Goal: Information Seeking & Learning: Learn about a topic

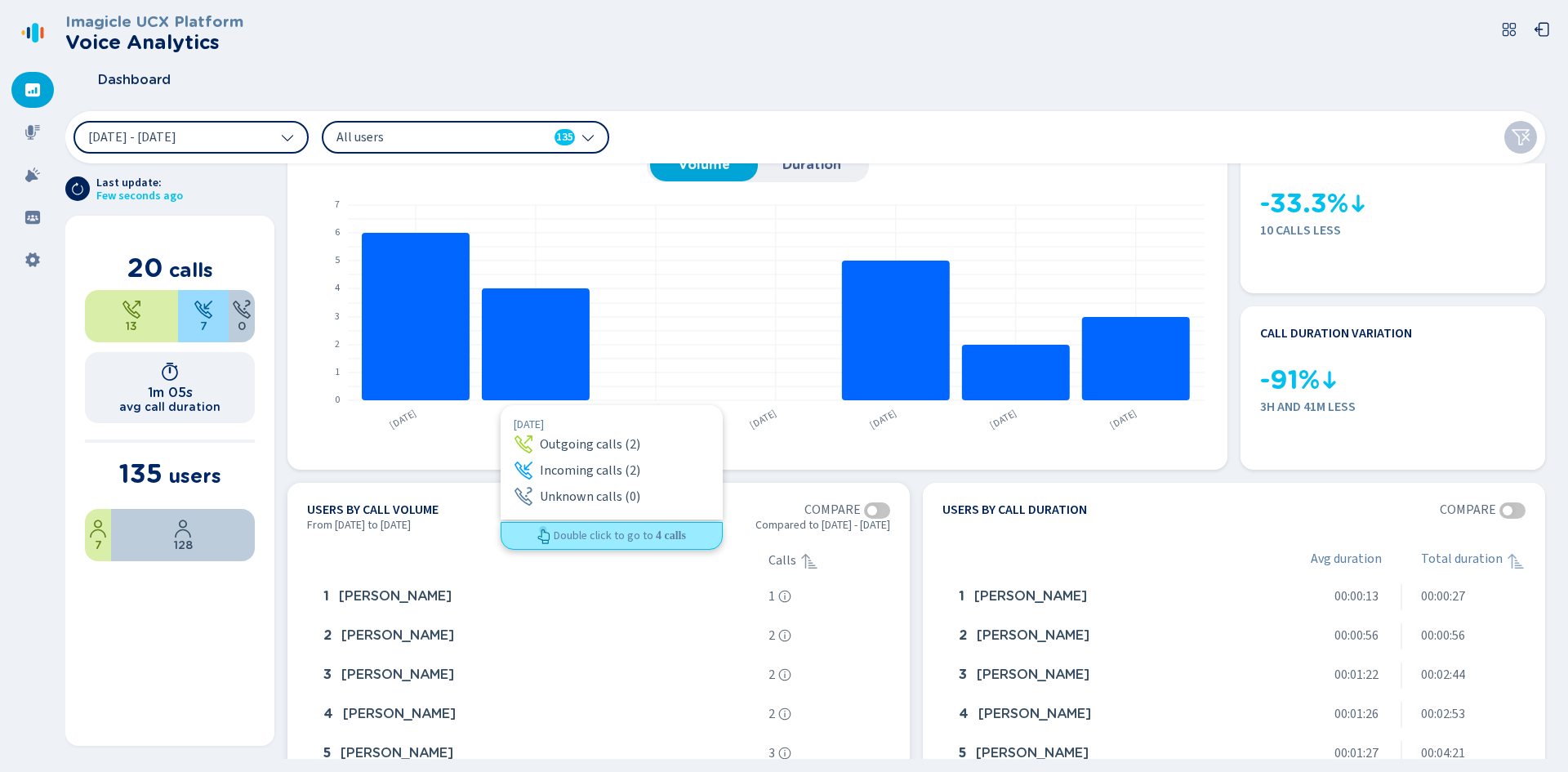
scroll to position [81, 0]
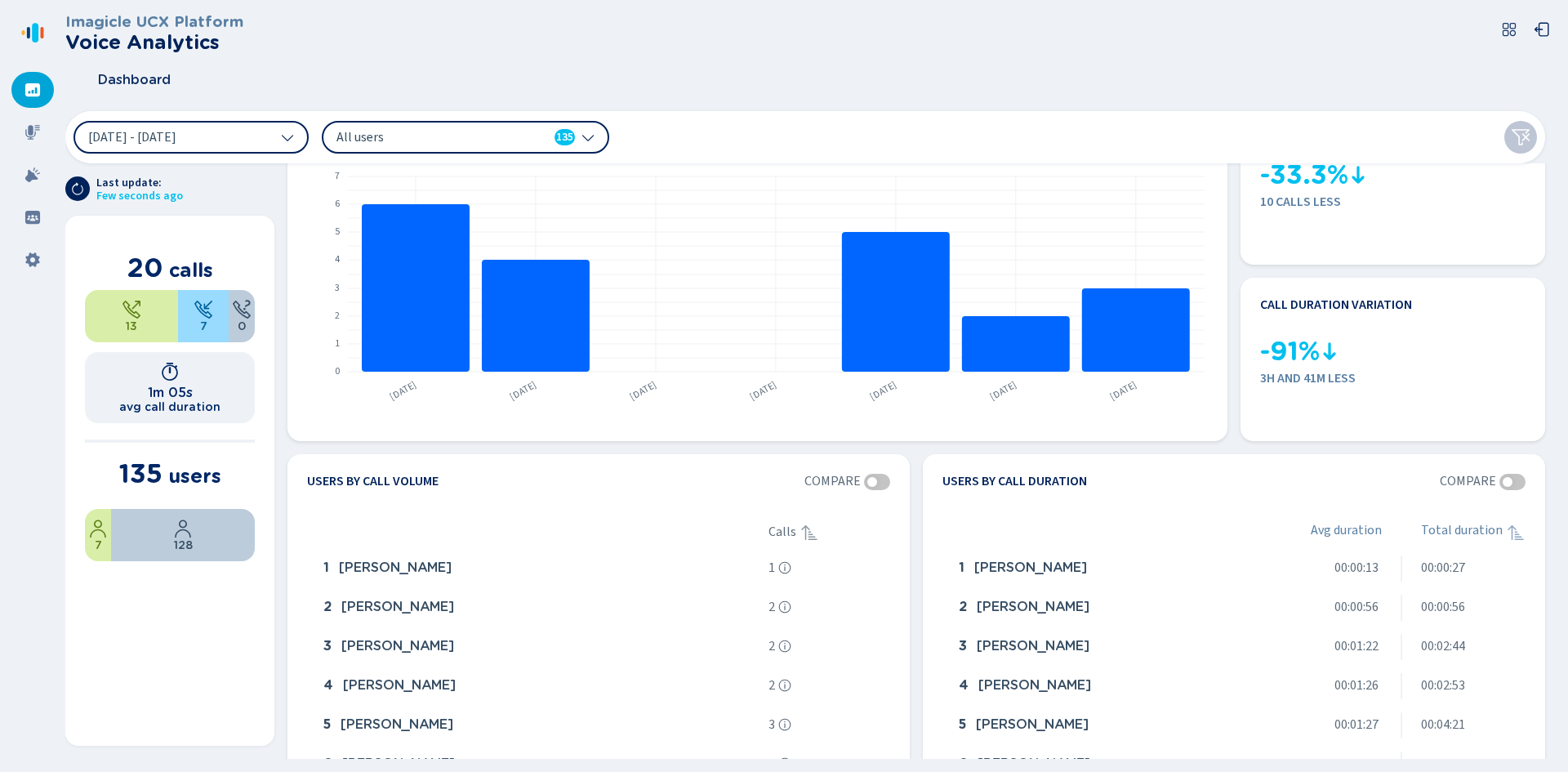
click at [496, 144] on span "All users" at bounding box center [430, 137] width 188 height 18
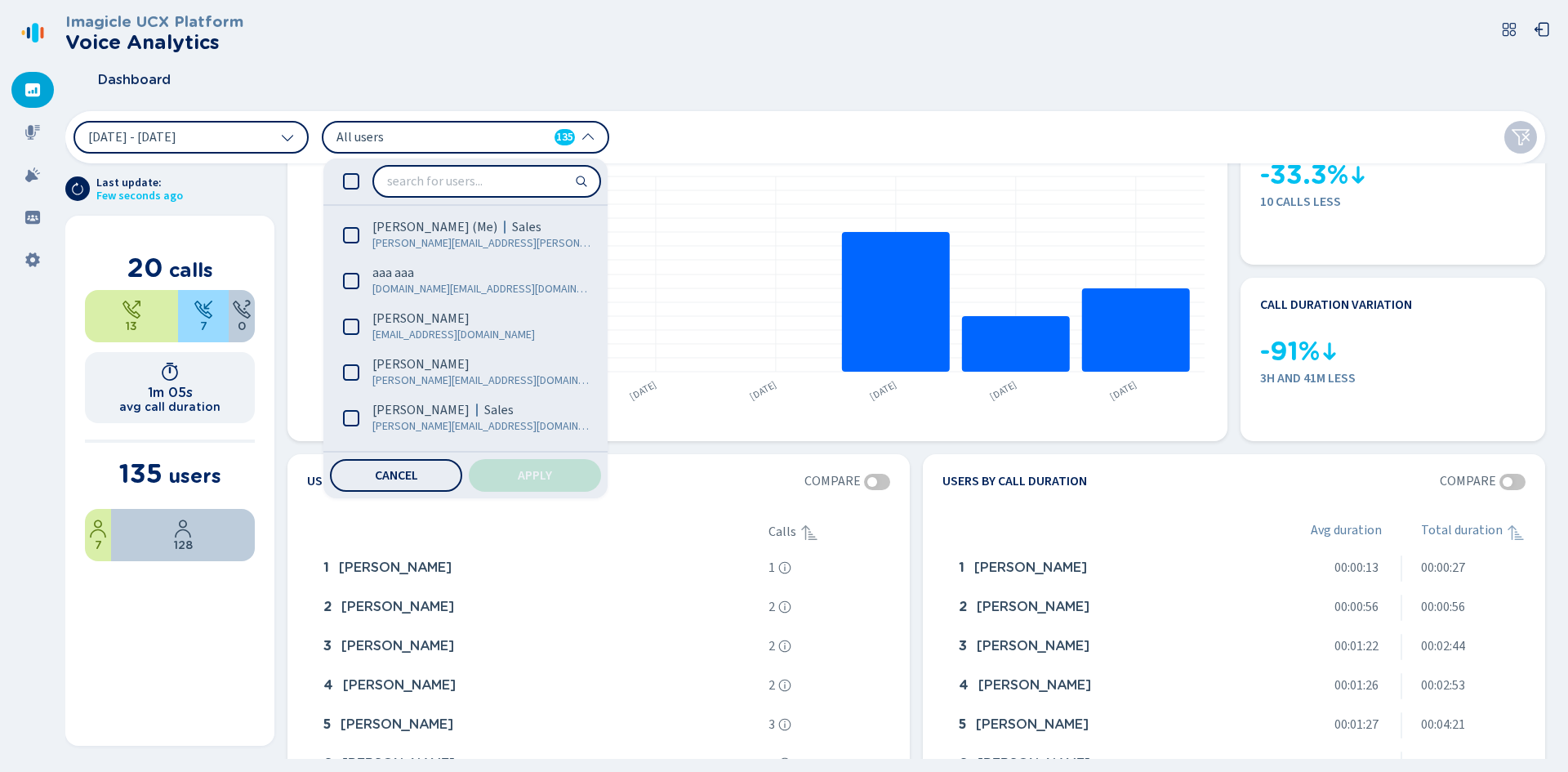
click at [496, 144] on span "All users" at bounding box center [430, 137] width 188 height 18
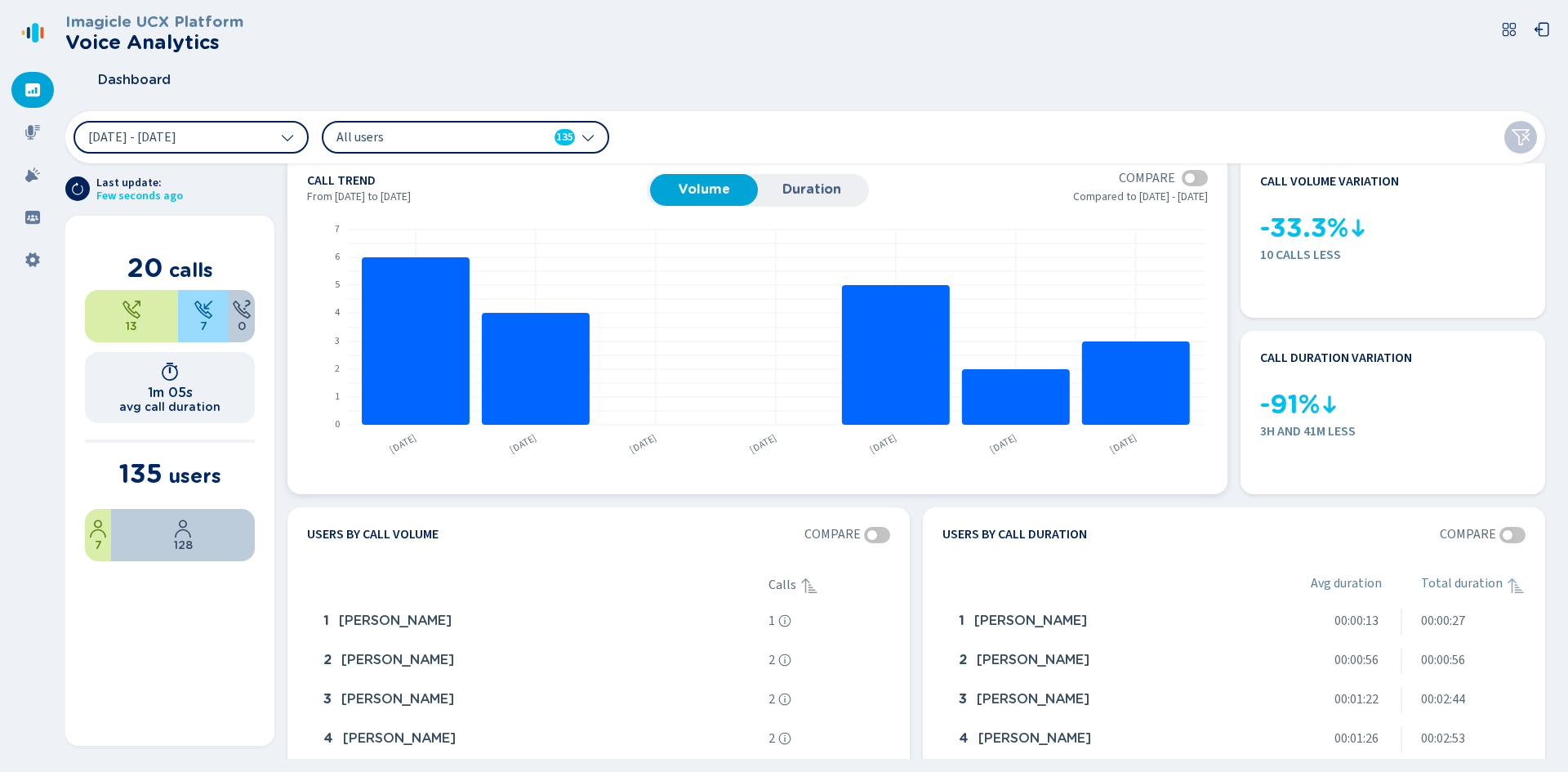
scroll to position [0, 0]
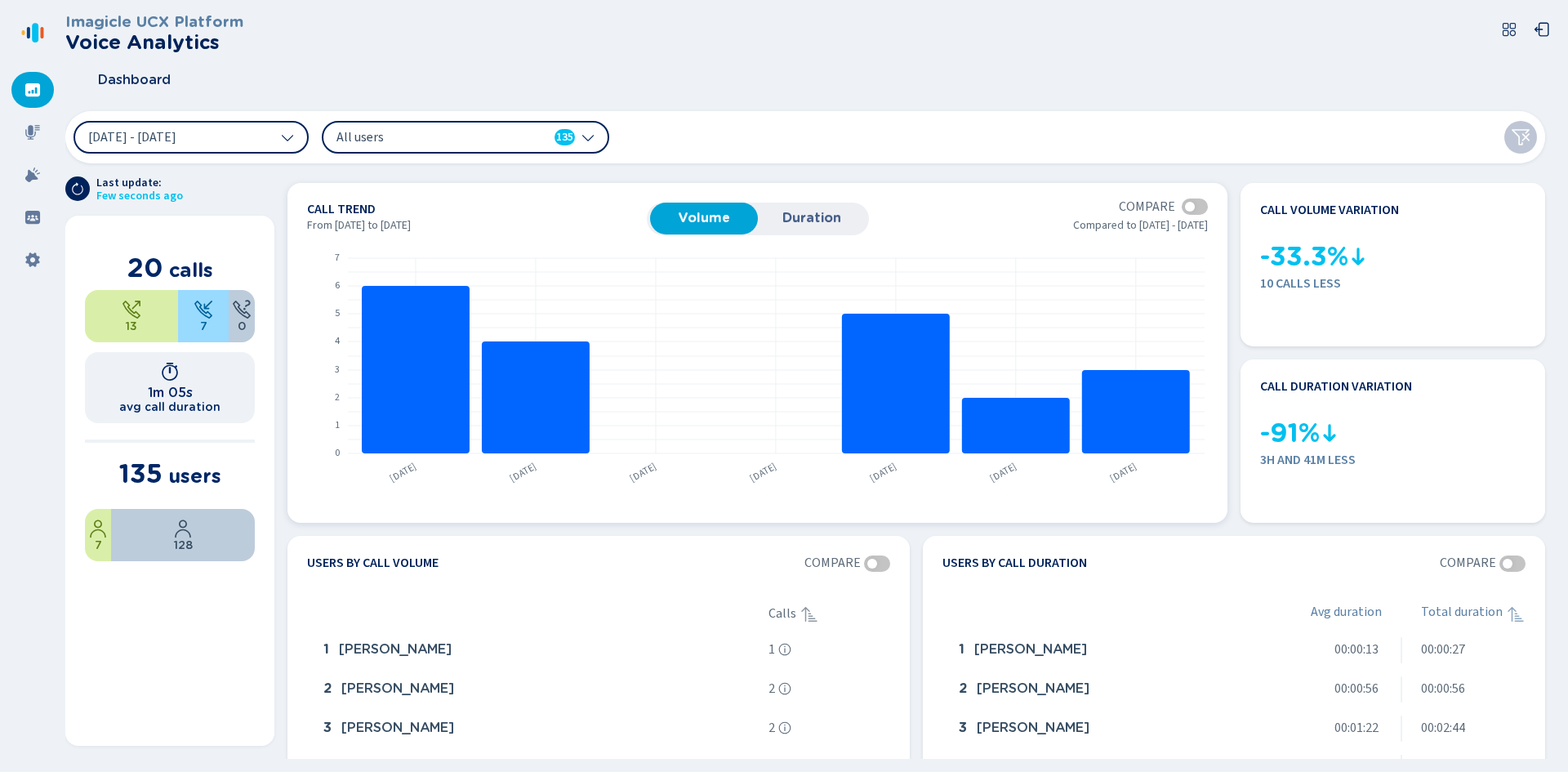
click at [794, 222] on span "Duration" at bounding box center [811, 218] width 92 height 15
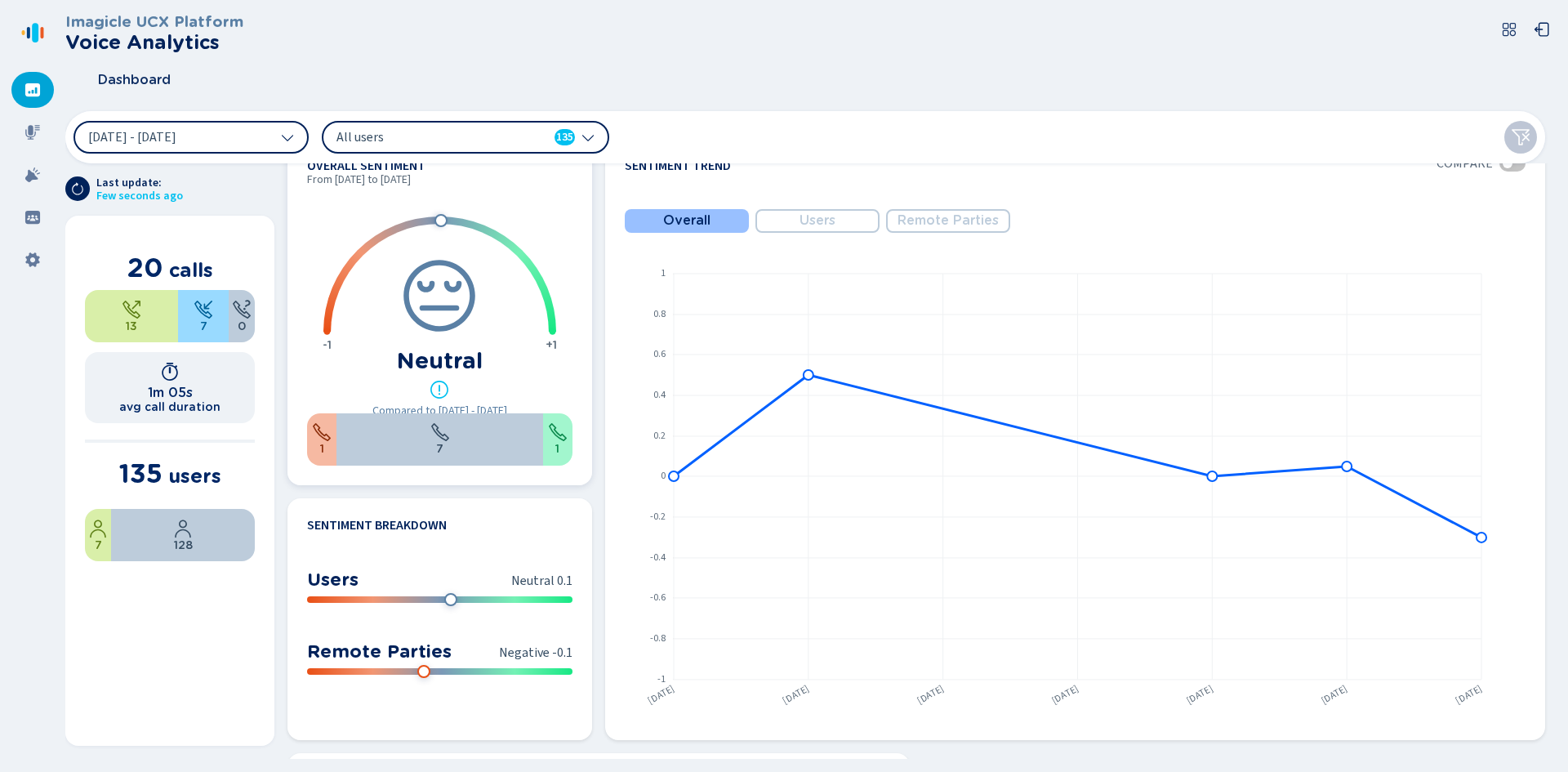
scroll to position [817, 0]
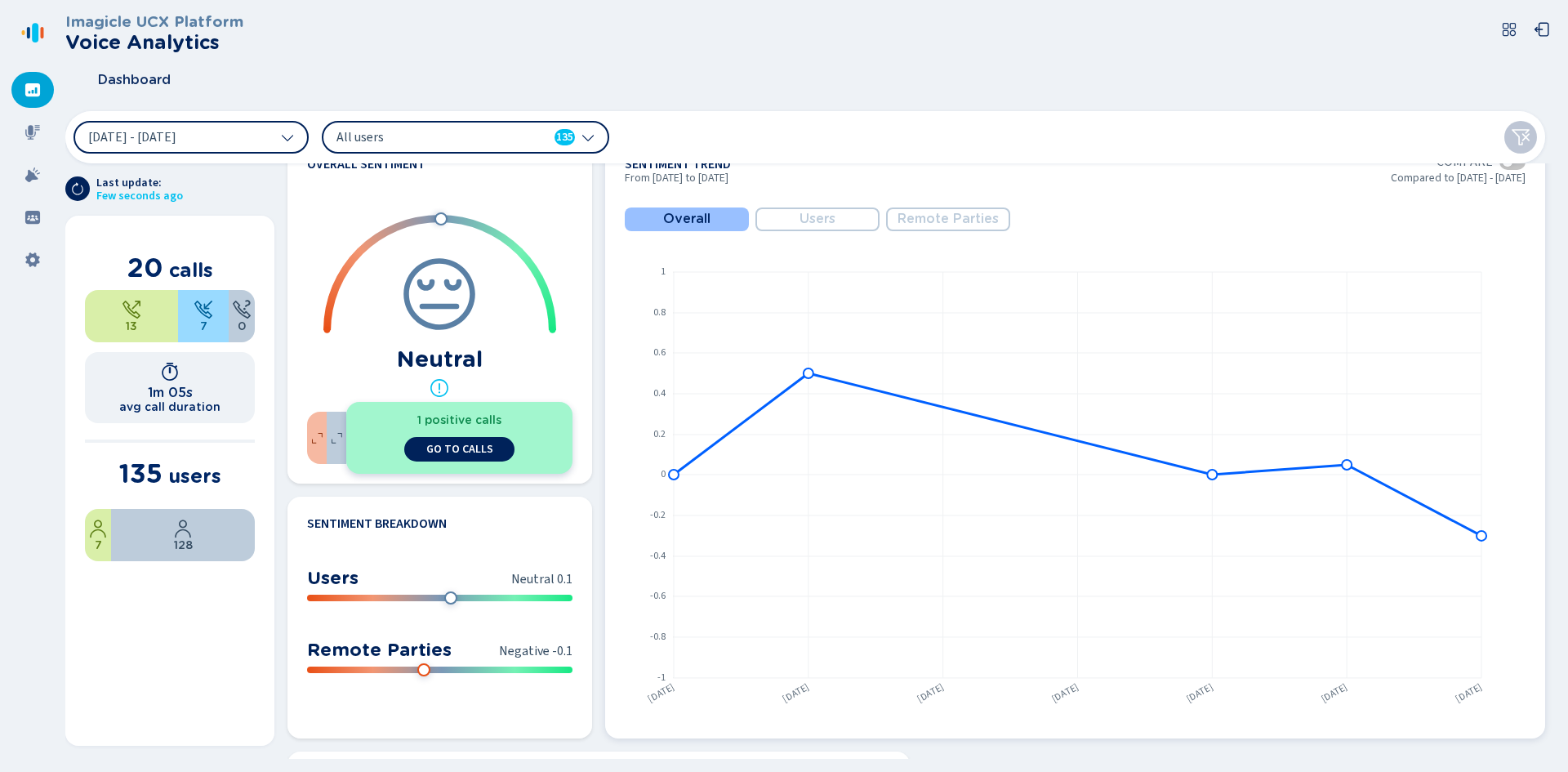
click at [782, 230] on button "Users" at bounding box center [817, 219] width 124 height 24
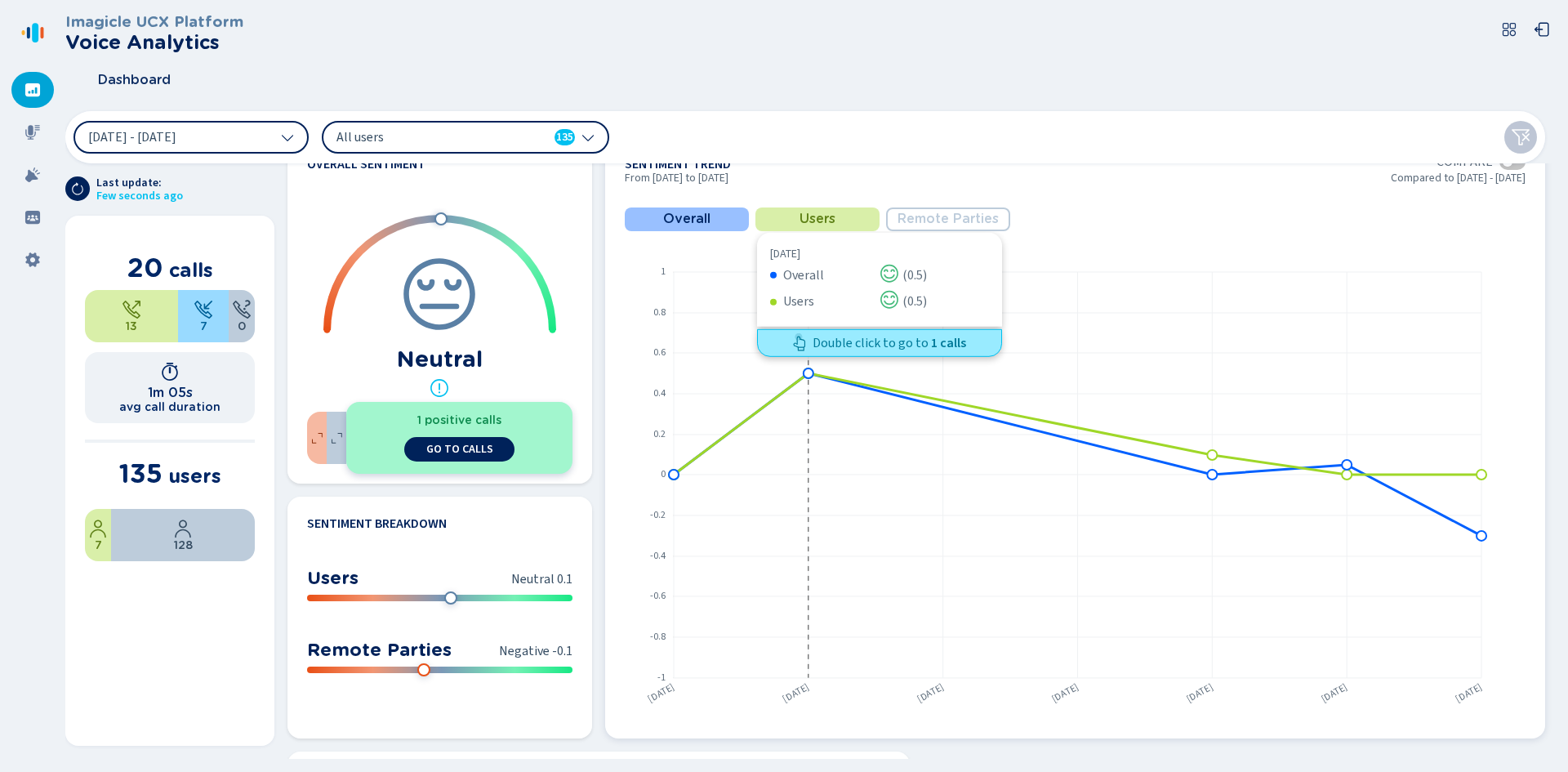
drag, startPoint x: 782, startPoint y: 231, endPoint x: 742, endPoint y: 294, distance: 74.6
click at [743, 295] on rect at bounding box center [875, 475] width 269 height 406
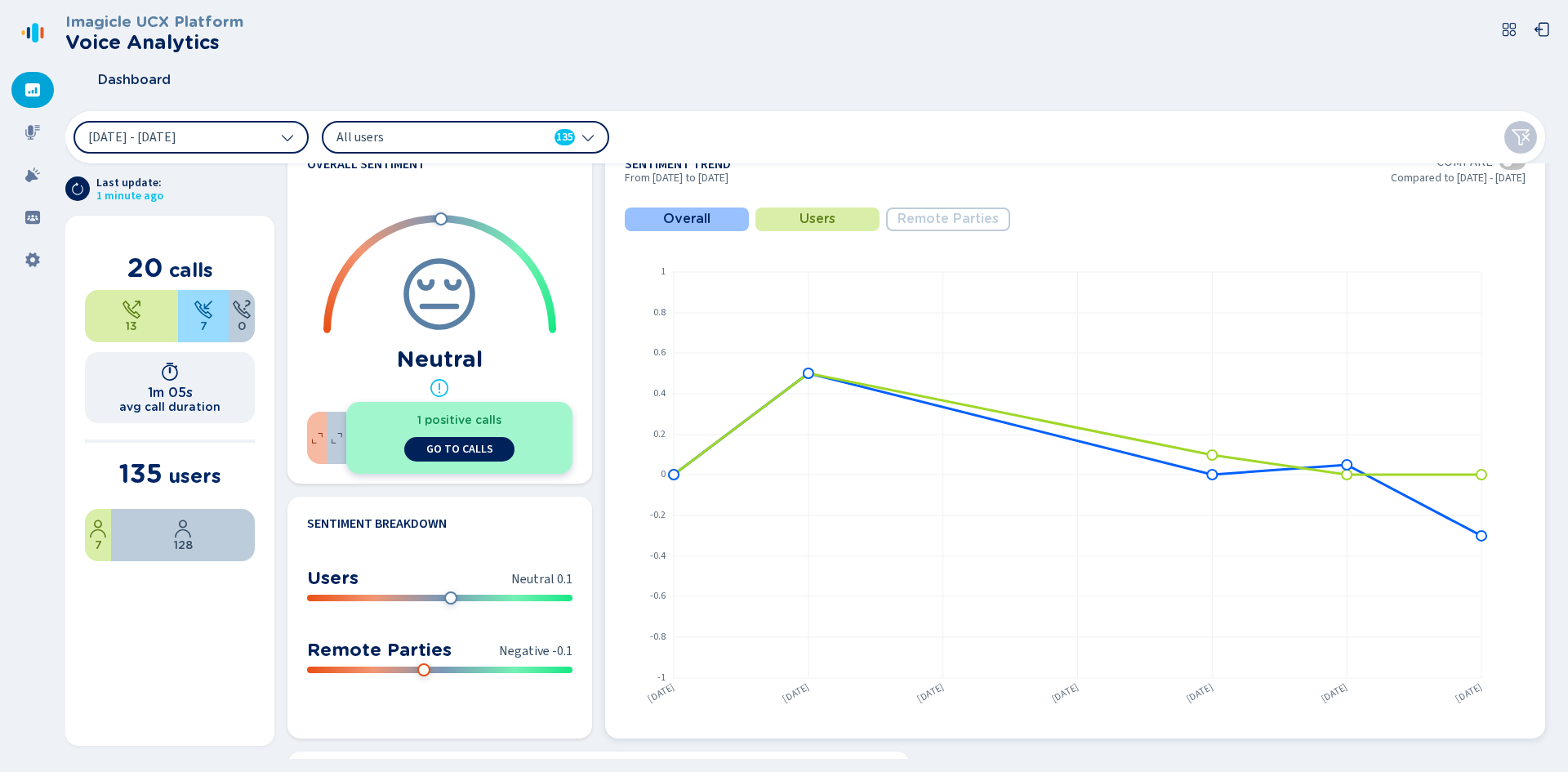
scroll to position [654, 0]
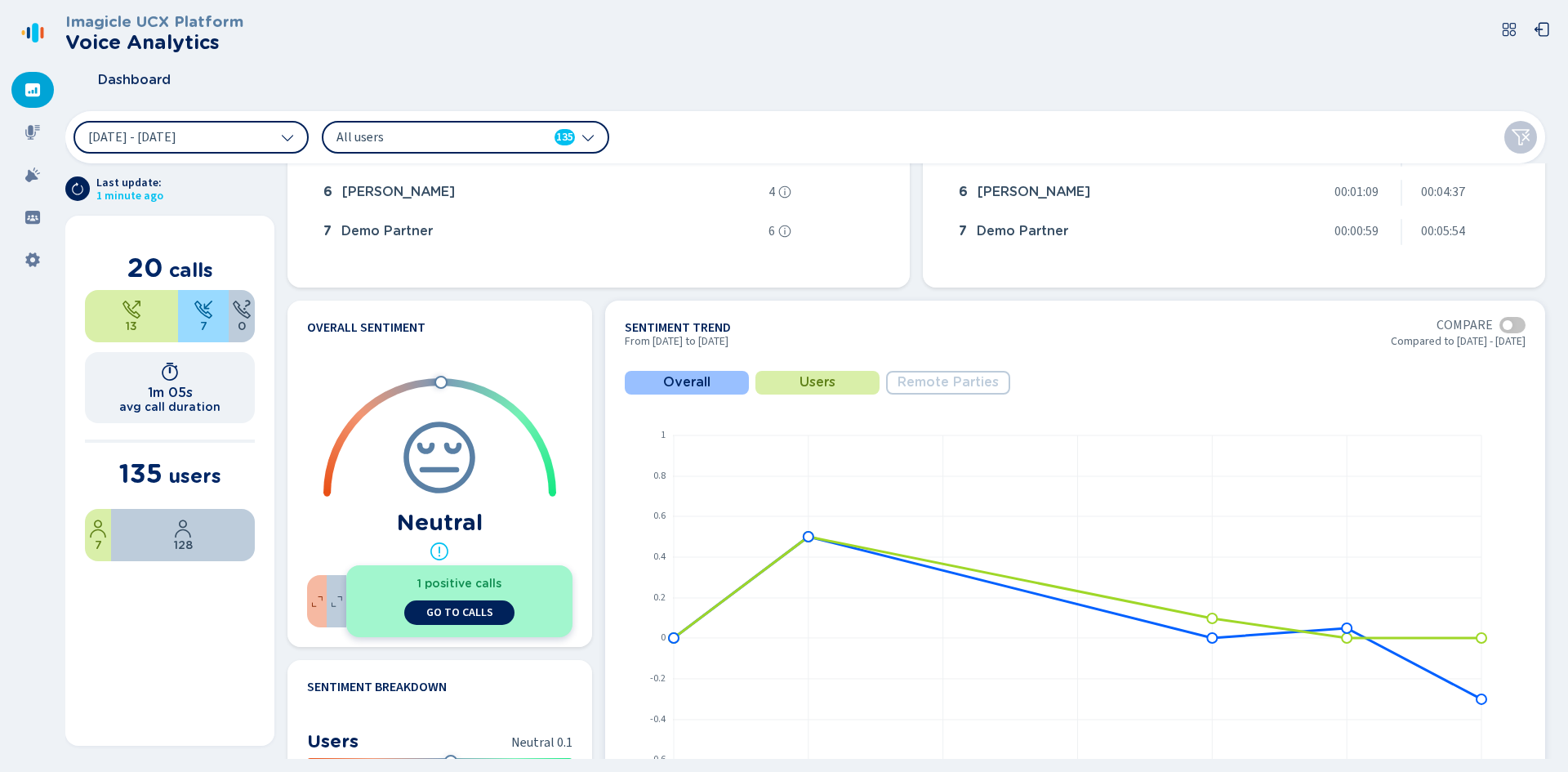
click at [945, 380] on span "Remote Parties" at bounding box center [947, 383] width 101 height 15
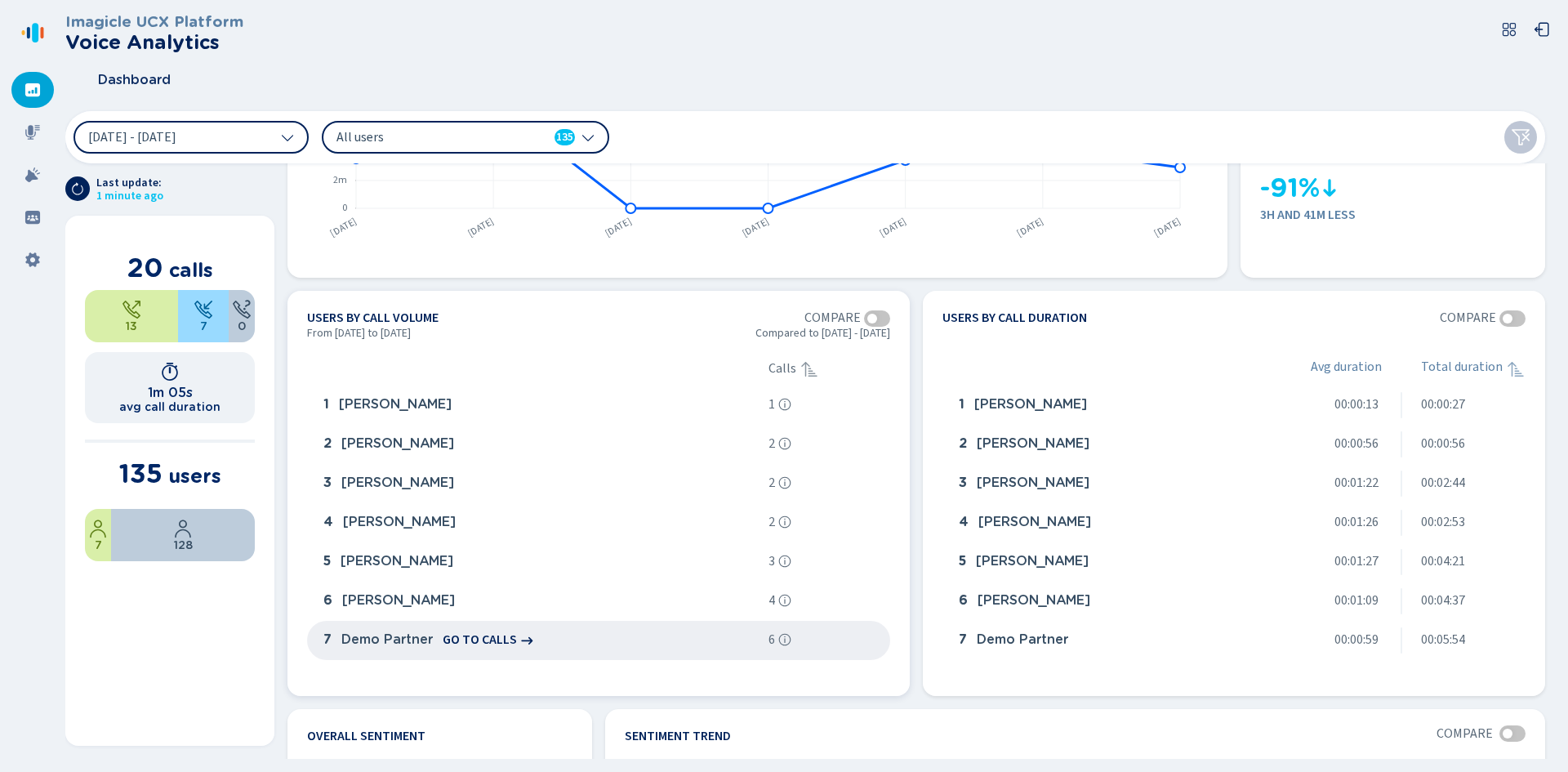
scroll to position [0, 0]
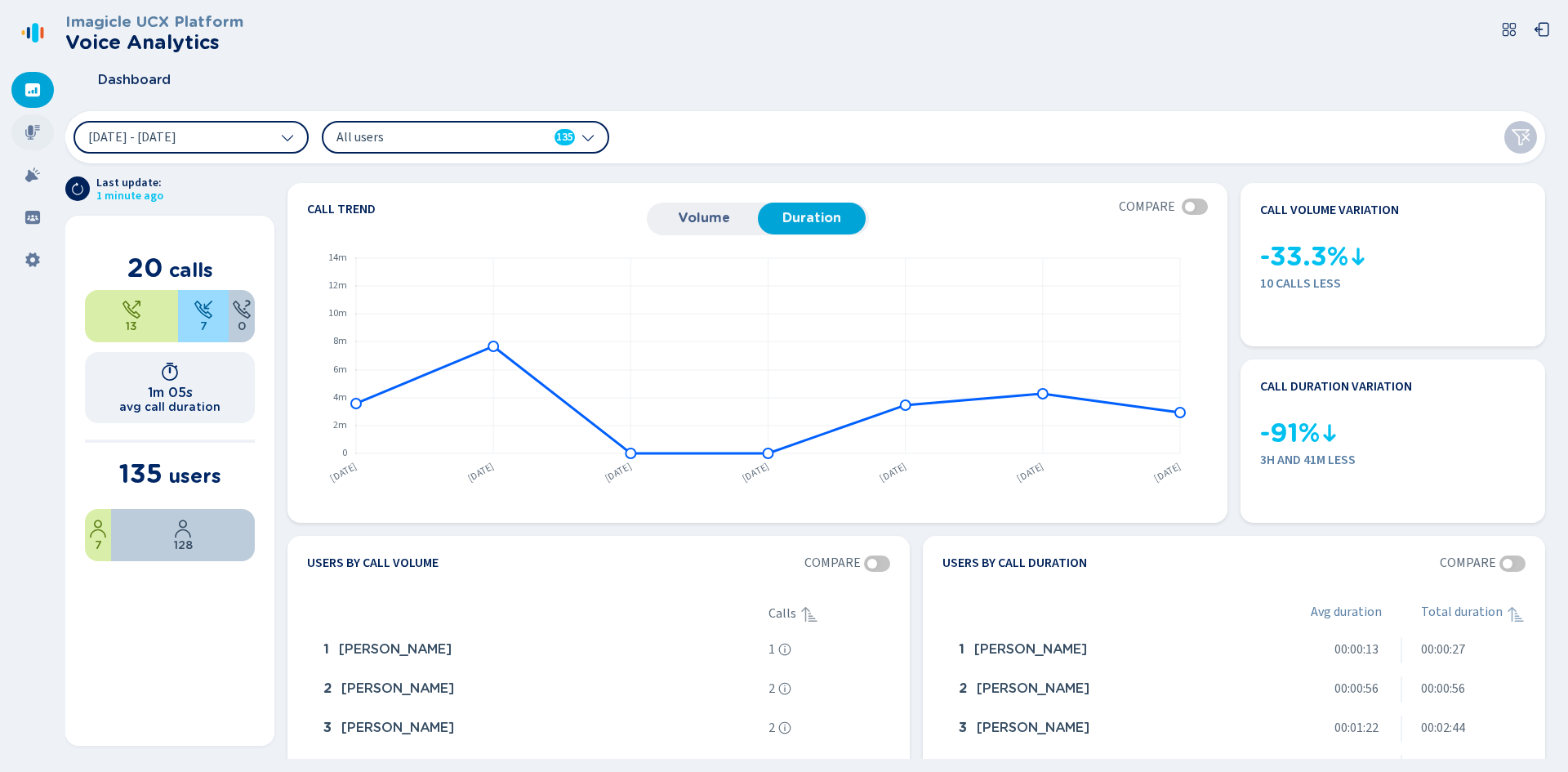
click at [29, 132] on icon at bounding box center [33, 132] width 15 height 15
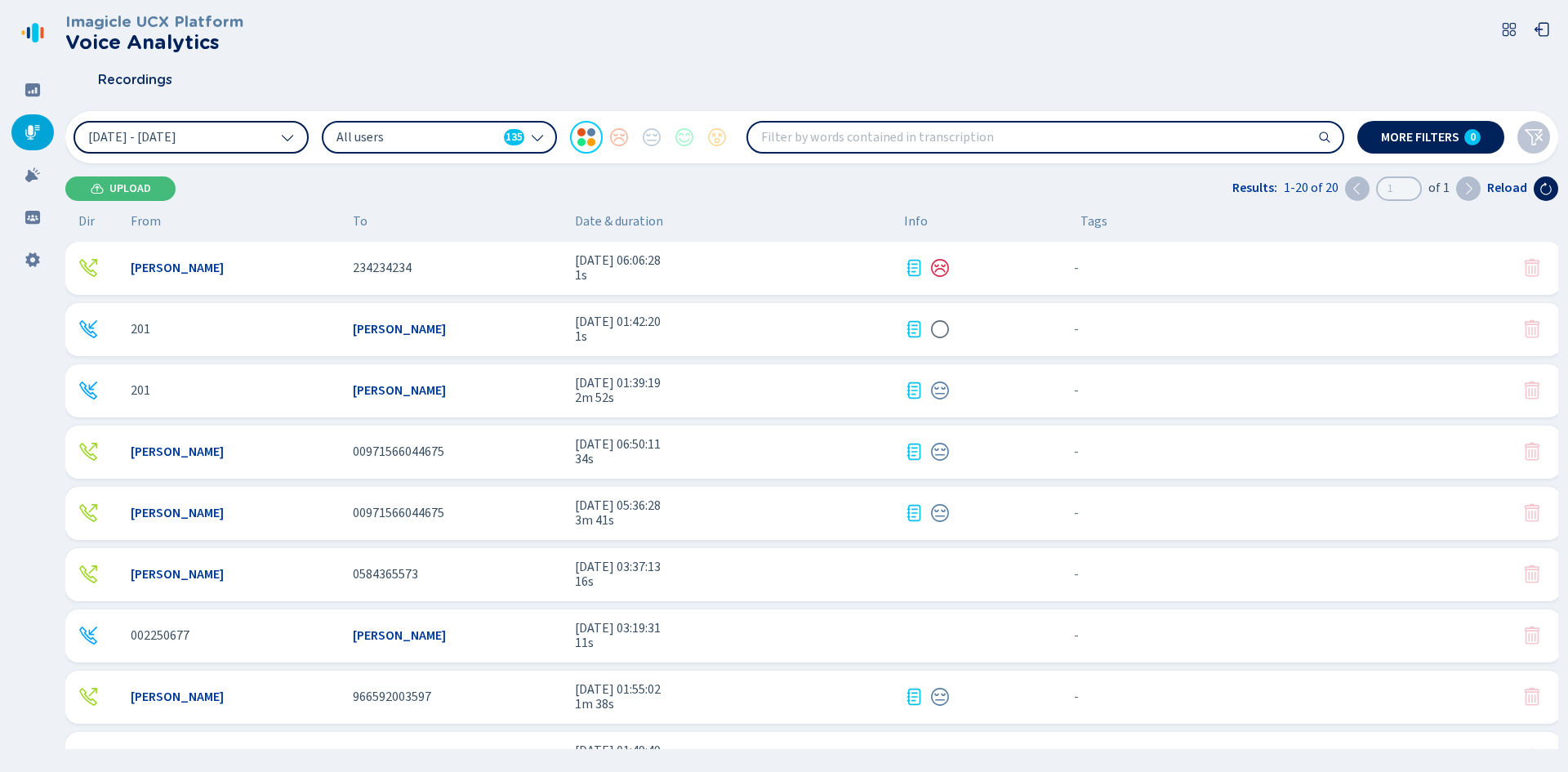
click at [281, 136] on icon at bounding box center [287, 137] width 13 height 13
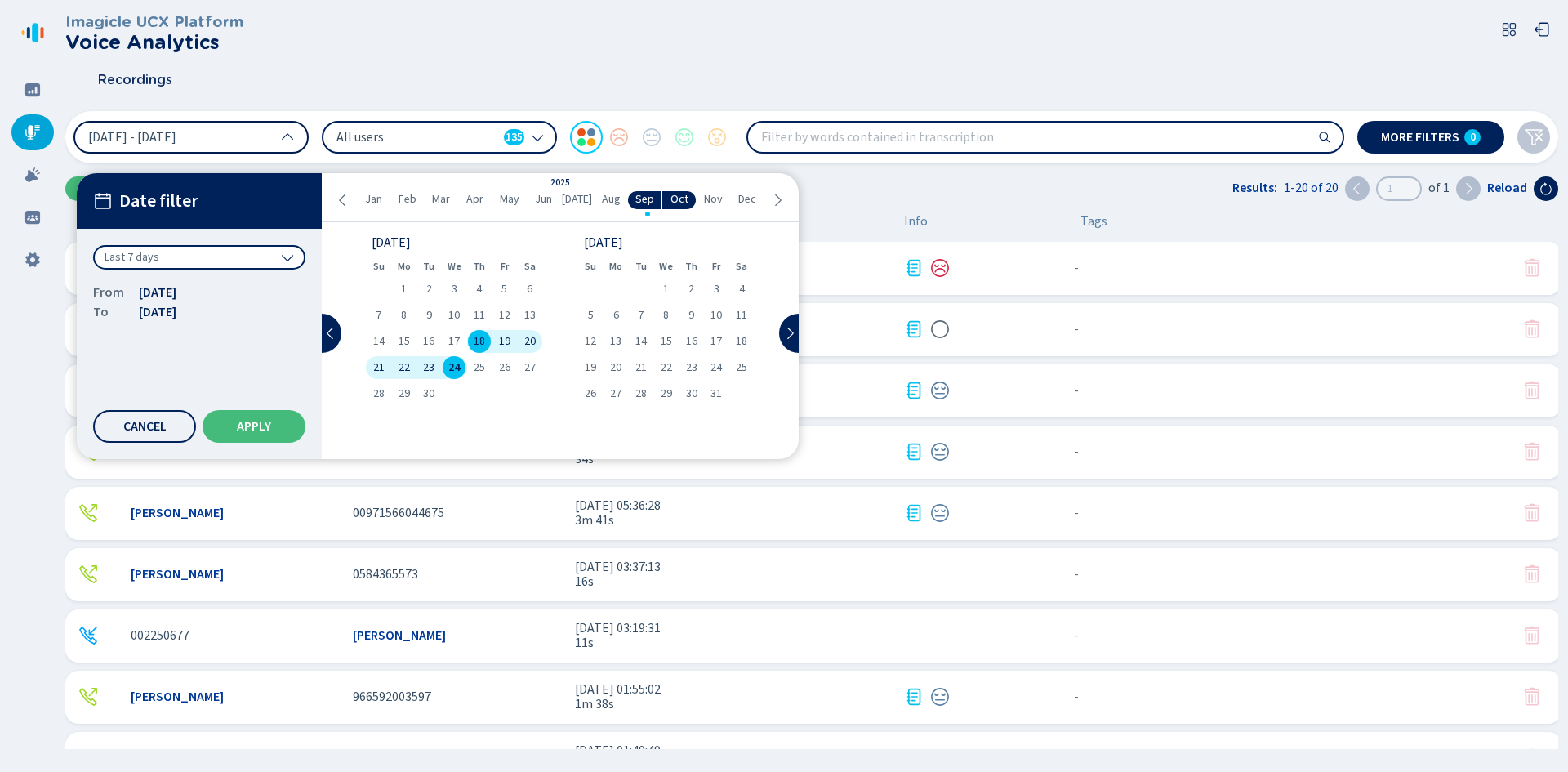
click at [343, 196] on icon at bounding box center [343, 200] width 13 height 13
click at [382, 291] on span "1" at bounding box center [379, 289] width 6 height 11
click at [771, 202] on icon at bounding box center [777, 200] width 13 height 13
click at [404, 290] on span "1" at bounding box center [404, 289] width 6 height 11
click at [262, 426] on span "Apply" at bounding box center [254, 427] width 34 height 13
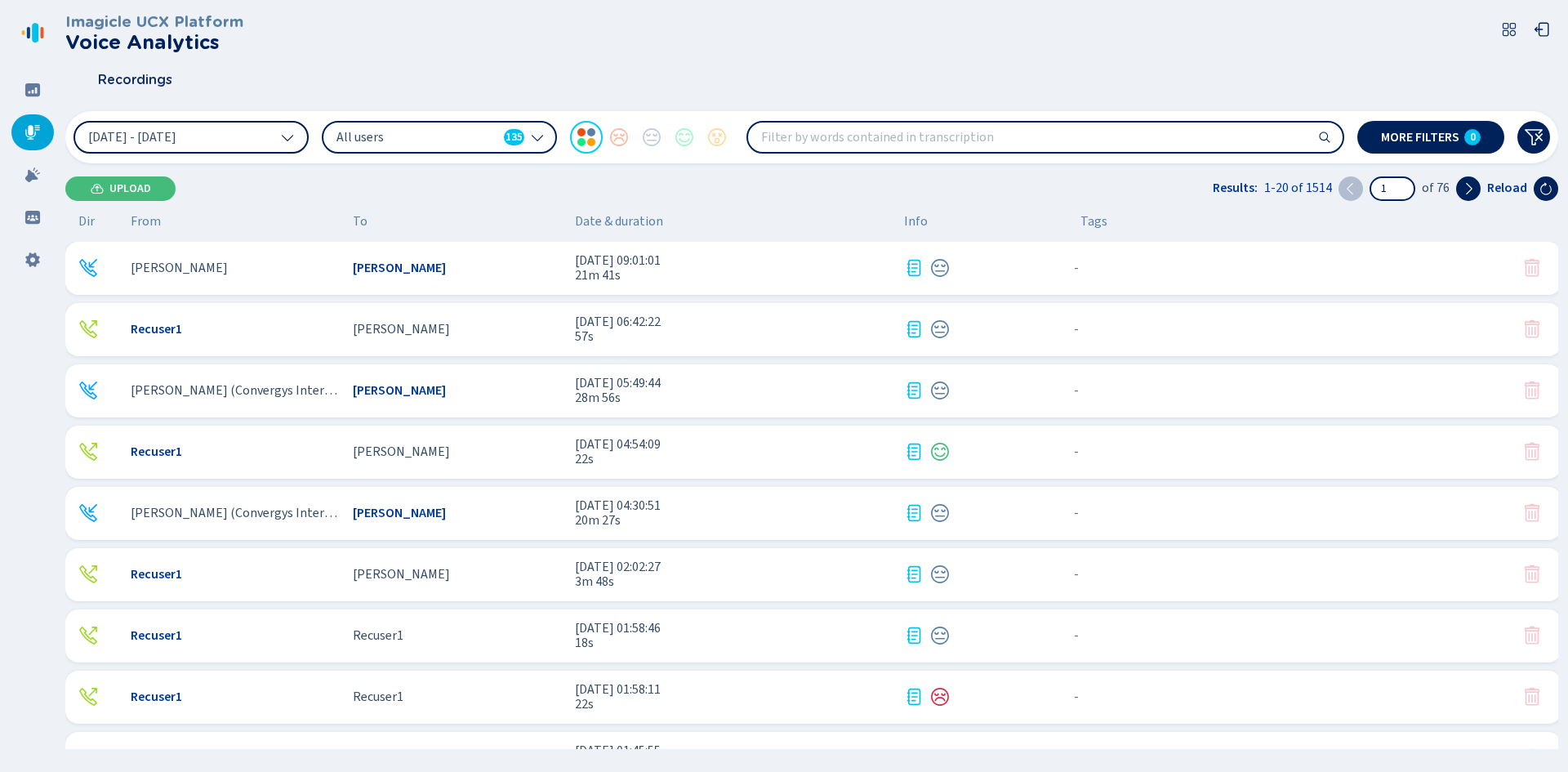
click at [457, 129] on span "All users" at bounding box center [417, 137] width 161 height 18
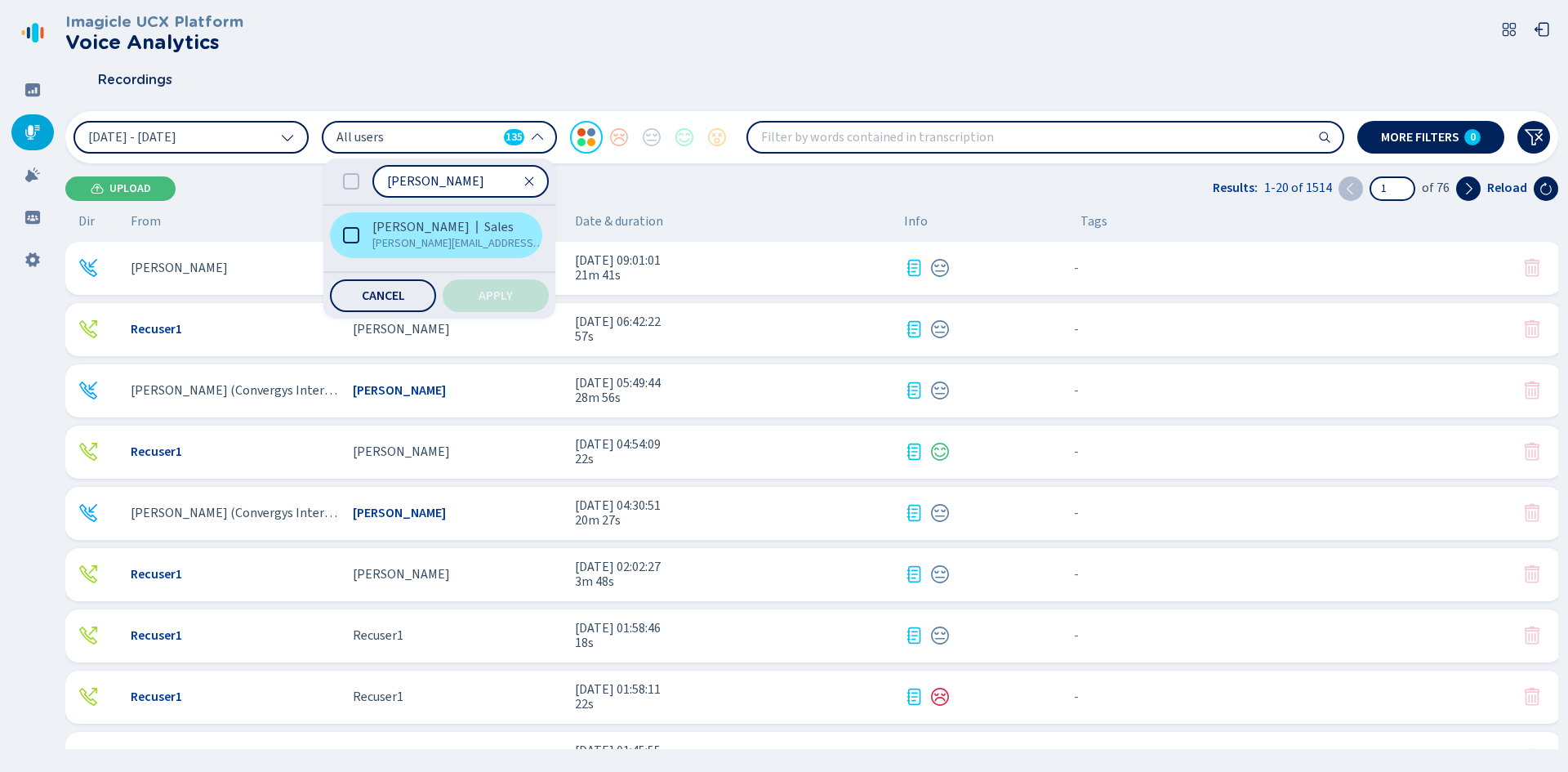
type input "[PERSON_NAME]"
click at [437, 217] on label "[PERSON_NAME] Sales [PERSON_NAME][EMAIL_ADDRESS][PERSON_NAME][DOMAIN_NAME]" at bounding box center [435, 235] width 213 height 45
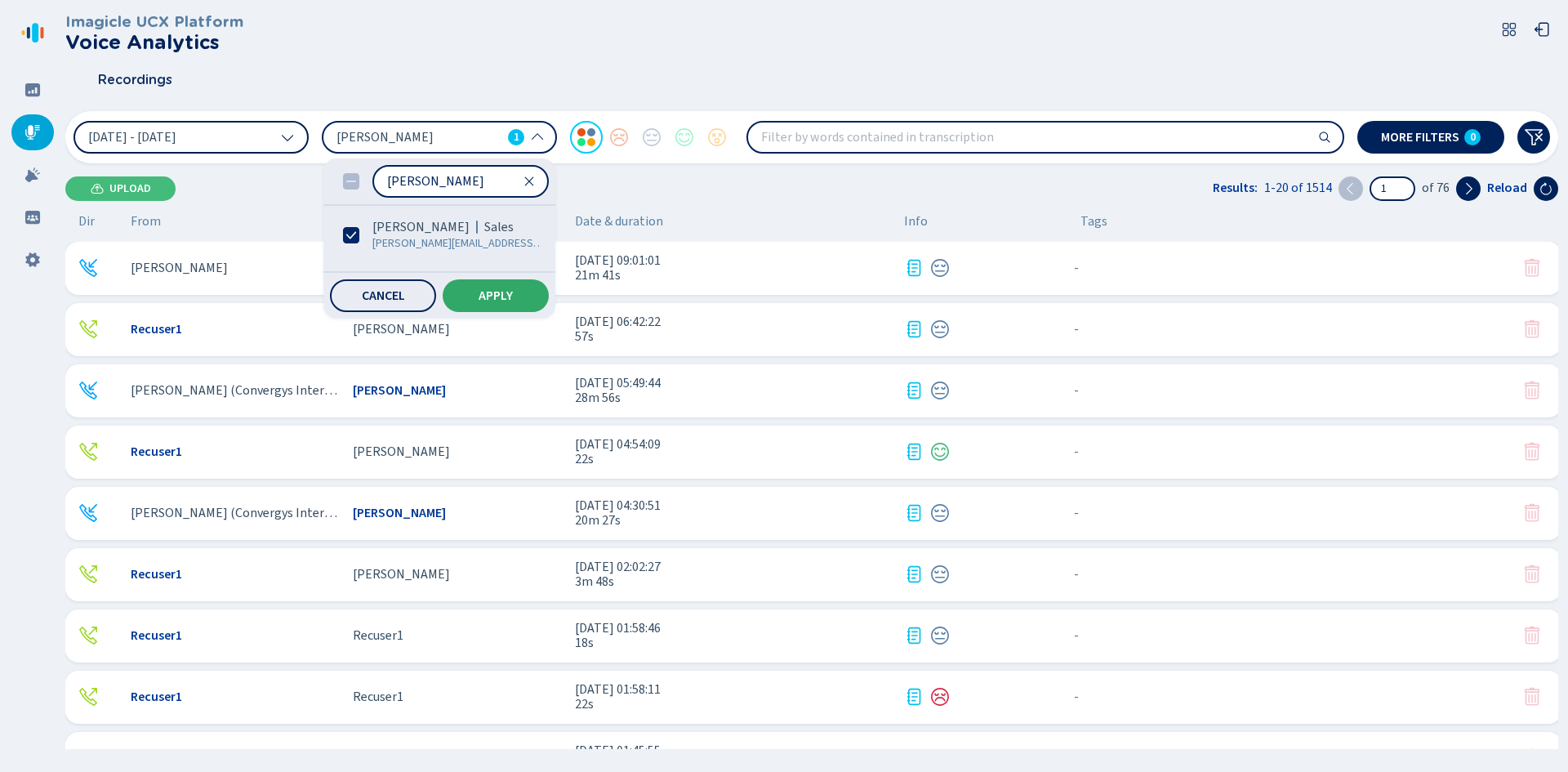
click at [496, 291] on span "Apply" at bounding box center [496, 296] width 34 height 13
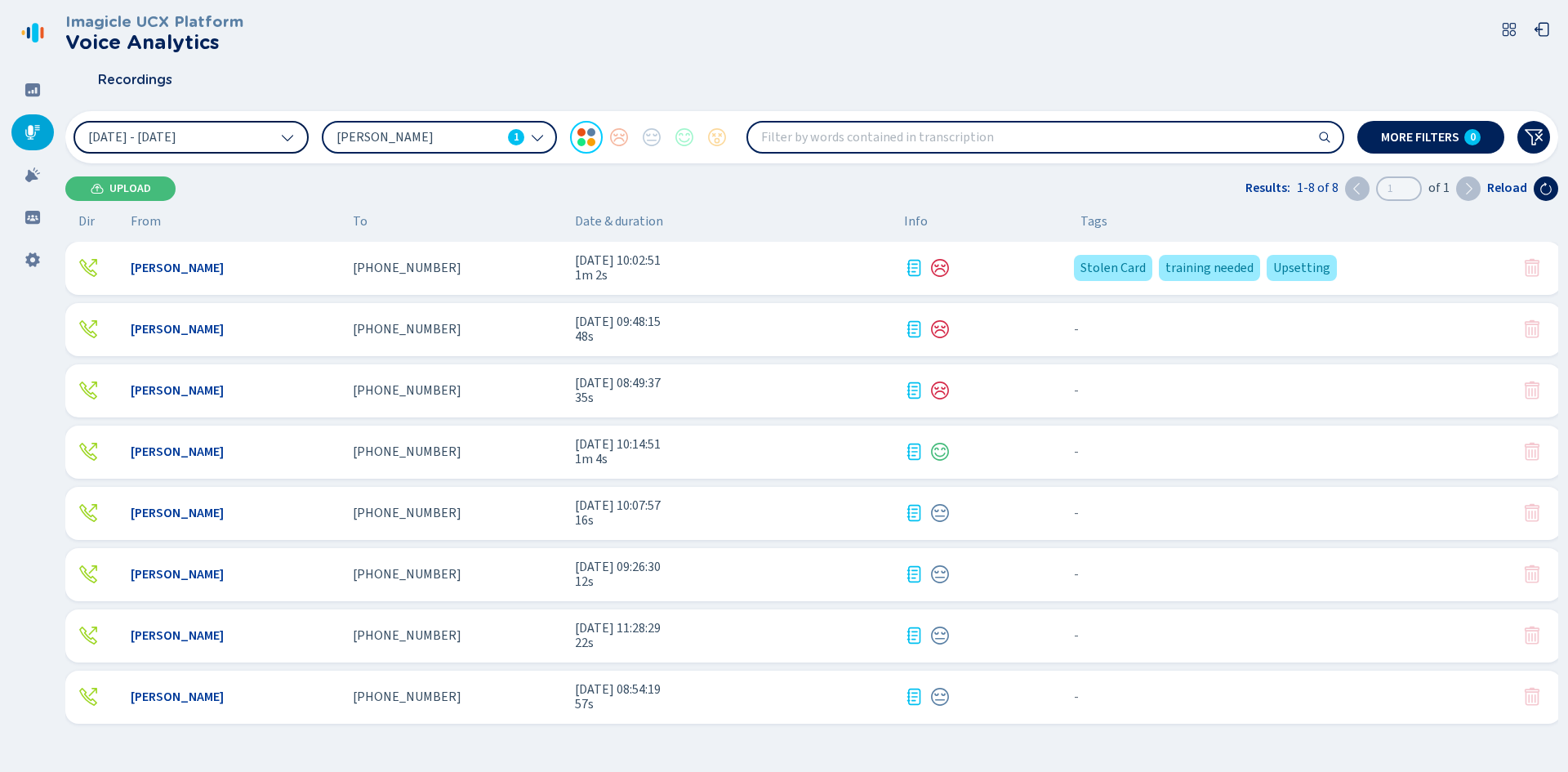
click at [784, 275] on span "1m 2s" at bounding box center [733, 276] width 316 height 15
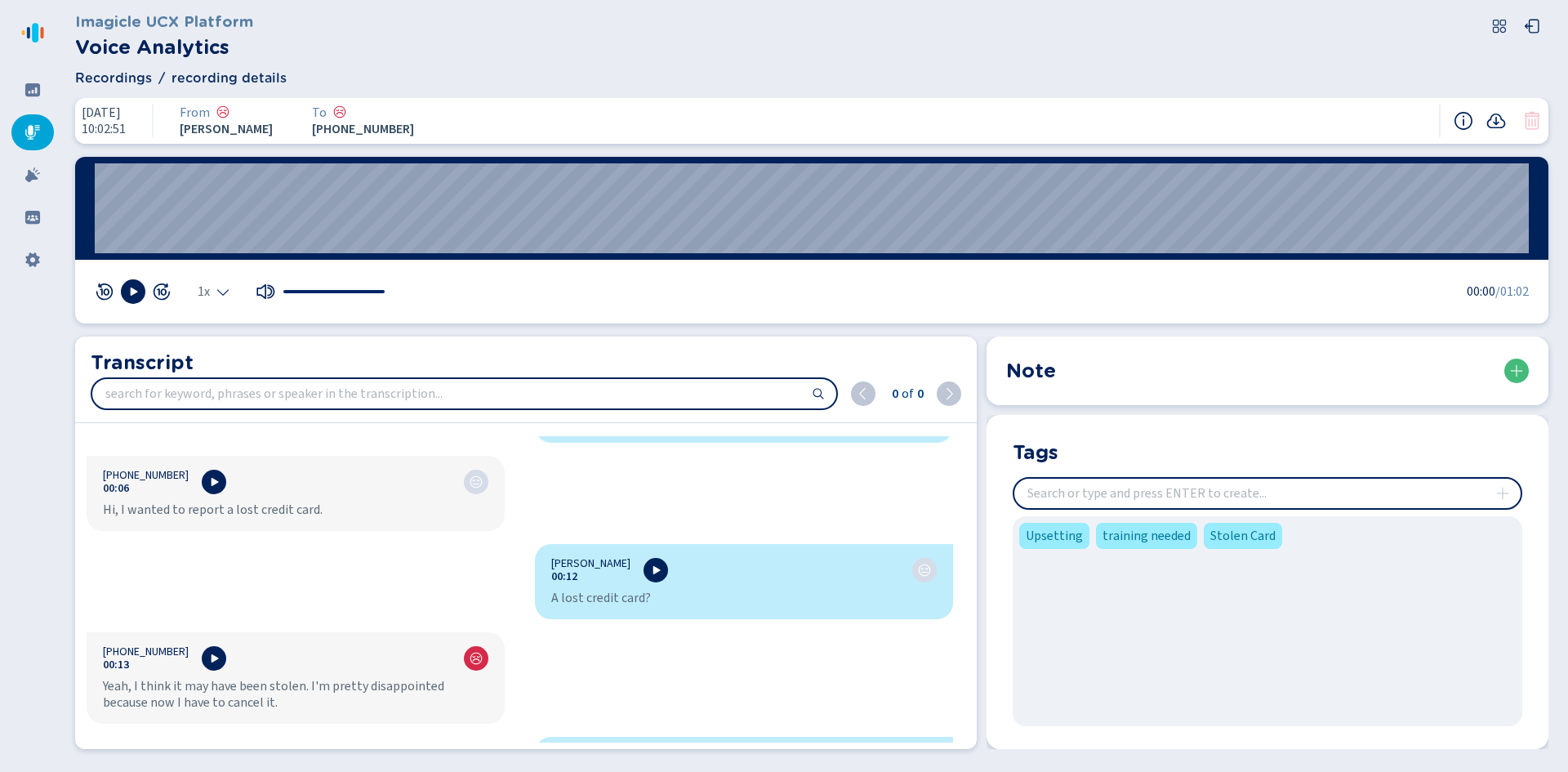
scroll to position [408, 0]
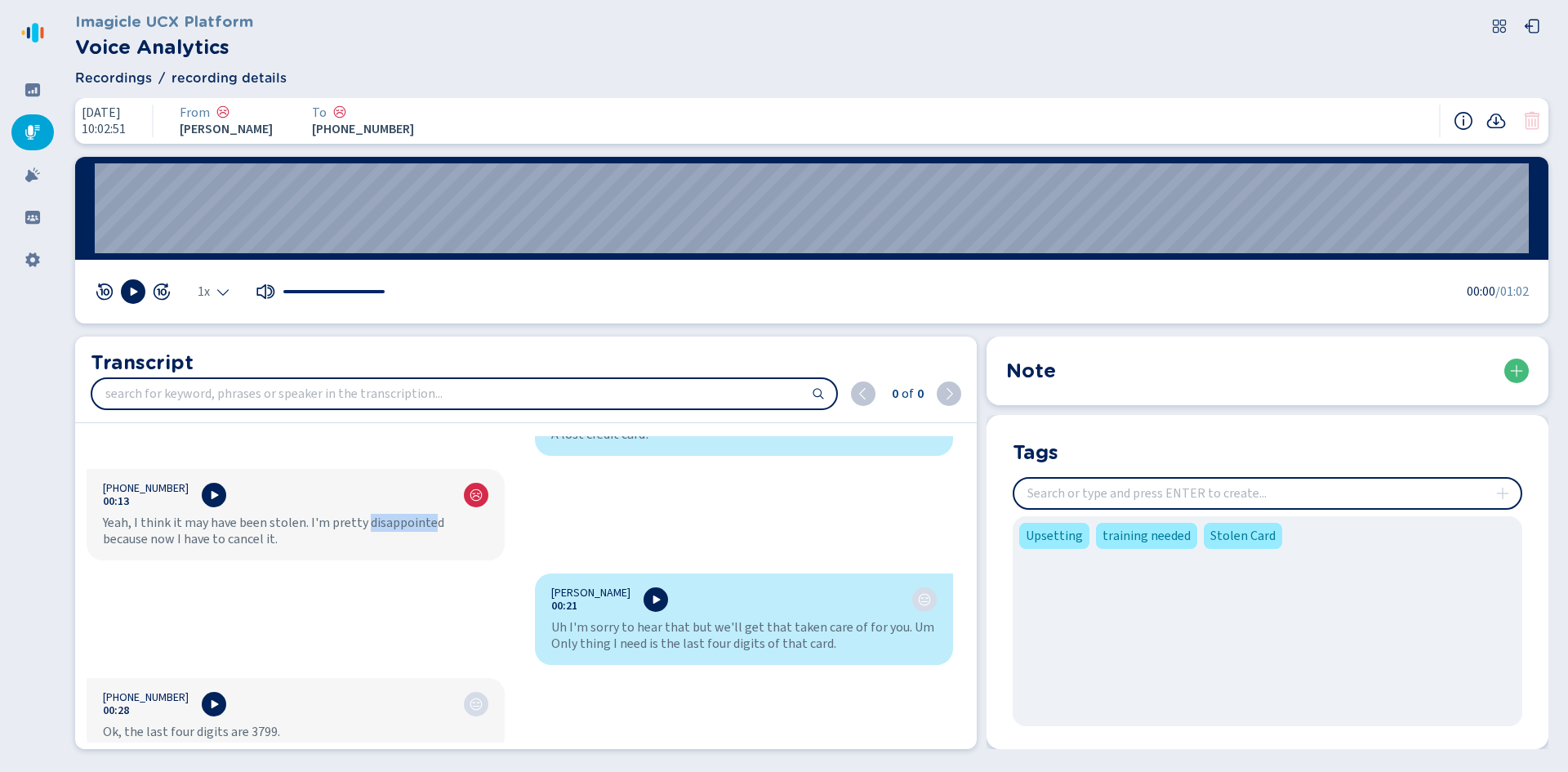
drag, startPoint x: 365, startPoint y: 521, endPoint x: 426, endPoint y: 525, distance: 61.1
click at [426, 525] on div "Yeah, I think it may have been stolen. I'm pretty disappointed because now I ha…" at bounding box center [296, 531] width 385 height 33
drag, startPoint x: 269, startPoint y: 523, endPoint x: 310, endPoint y: 517, distance: 41.4
click at [299, 522] on div "Yeah, I think it may have been stolen. I'm pretty disappointed because now I ha…" at bounding box center [296, 531] width 385 height 33
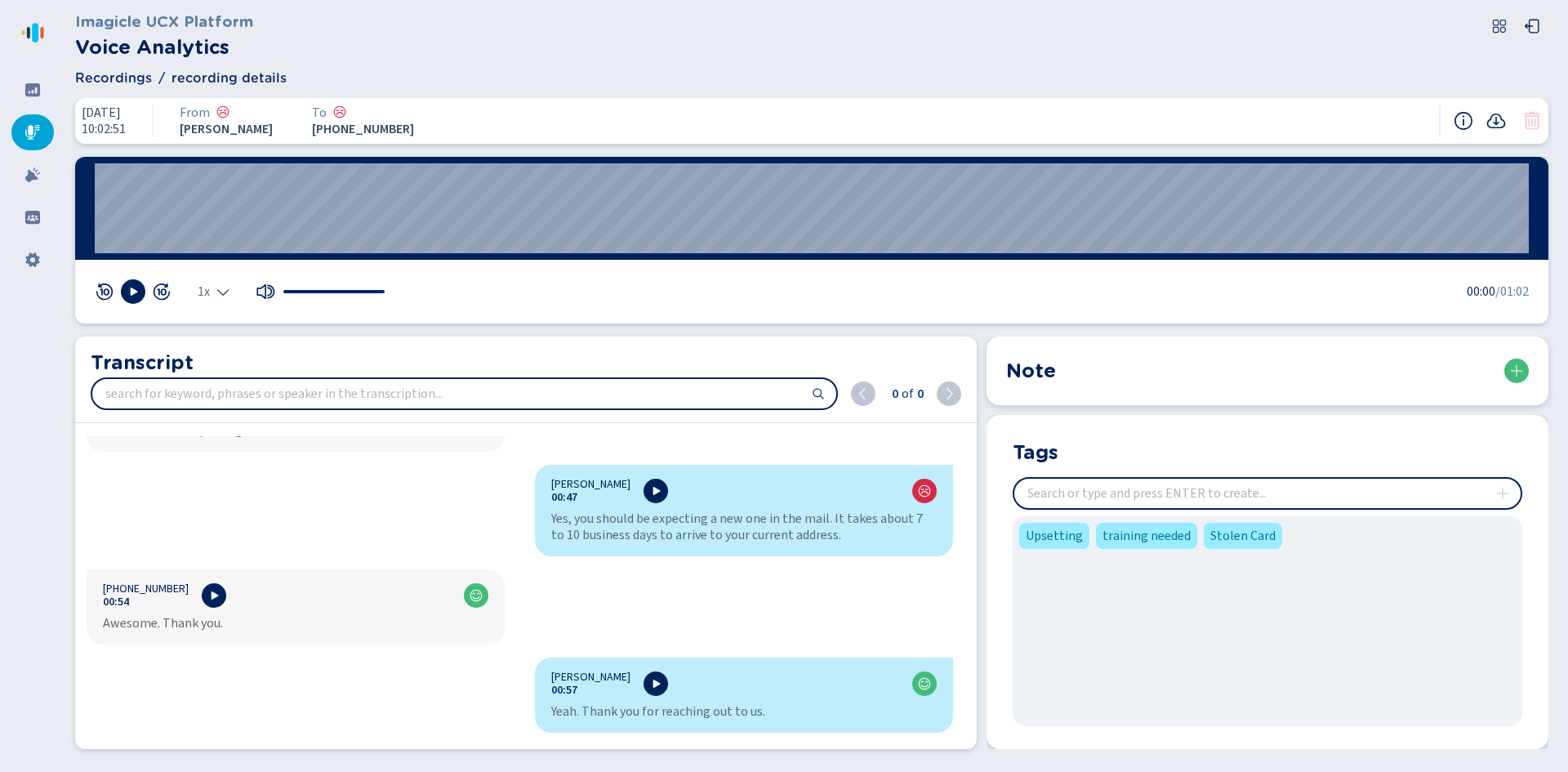
scroll to position [1062, 0]
drag, startPoint x: 239, startPoint y: 620, endPoint x: 117, endPoint y: 624, distance: 122.1
click at [117, 624] on div "Awesome. Thank you." at bounding box center [296, 624] width 385 height 16
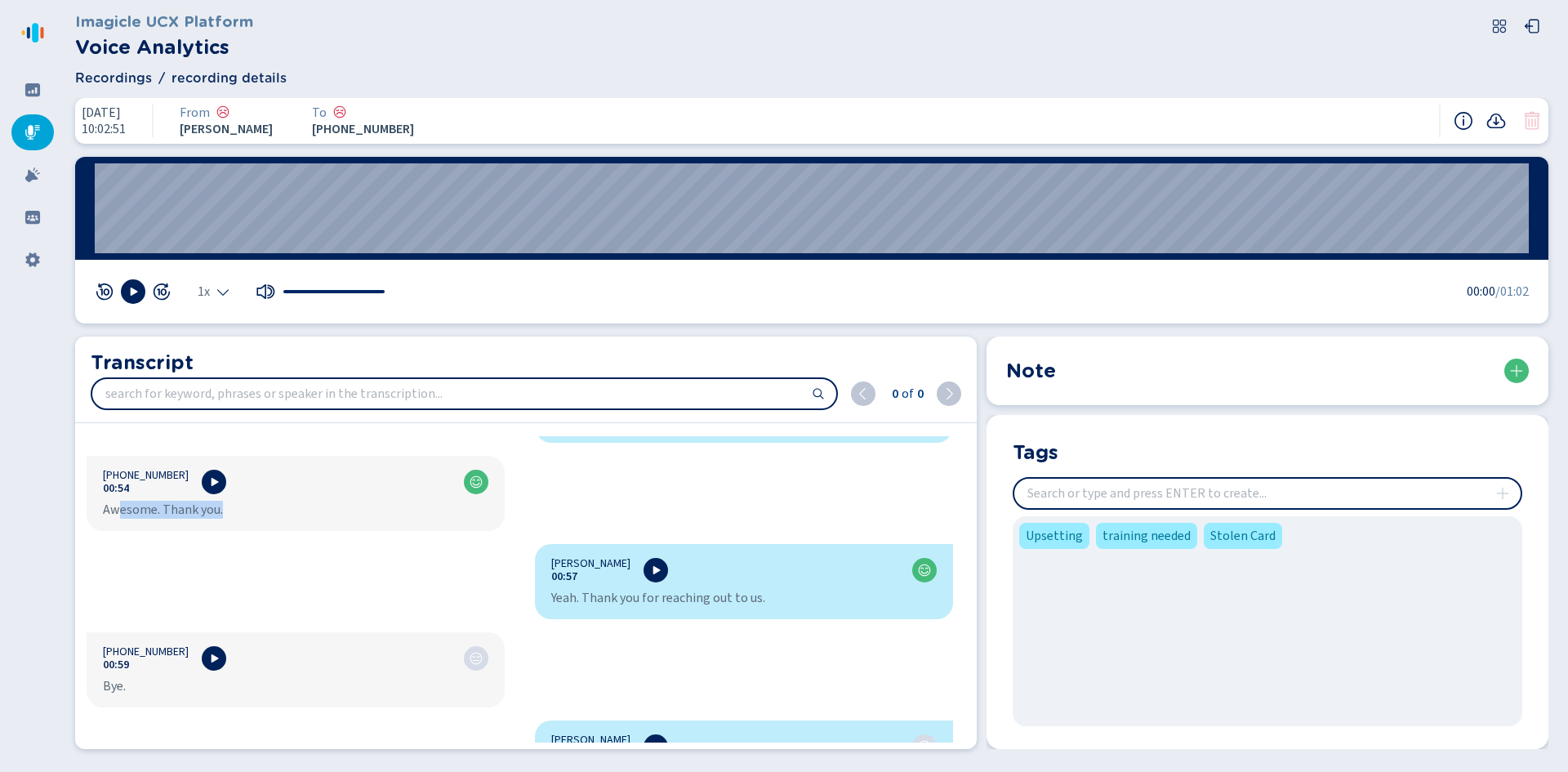
scroll to position [1226, 0]
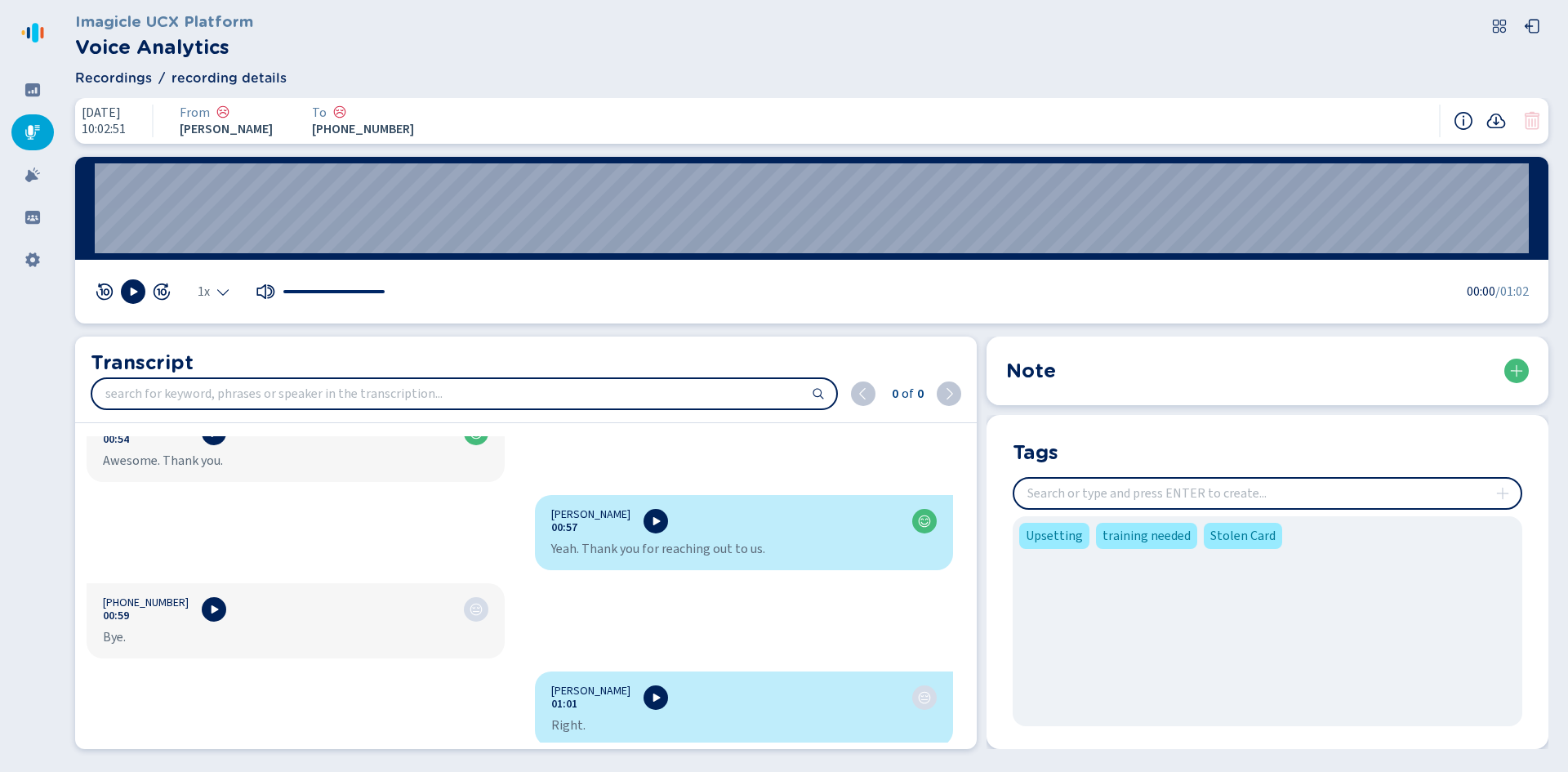
click at [1123, 500] on input "insert" at bounding box center [1268, 493] width 506 height 29
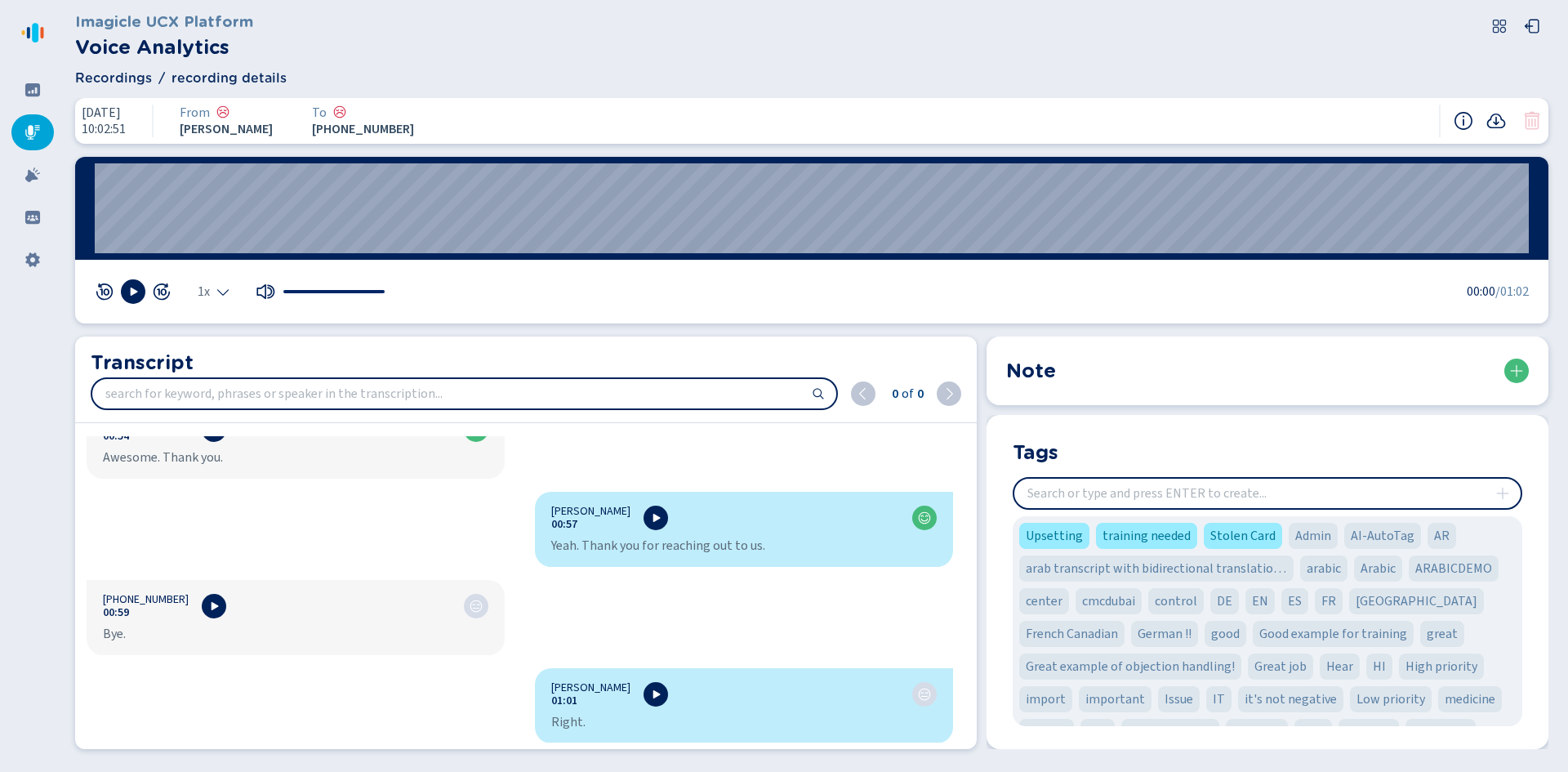
scroll to position [1230, 0]
